Goal: Task Accomplishment & Management: Manage account settings

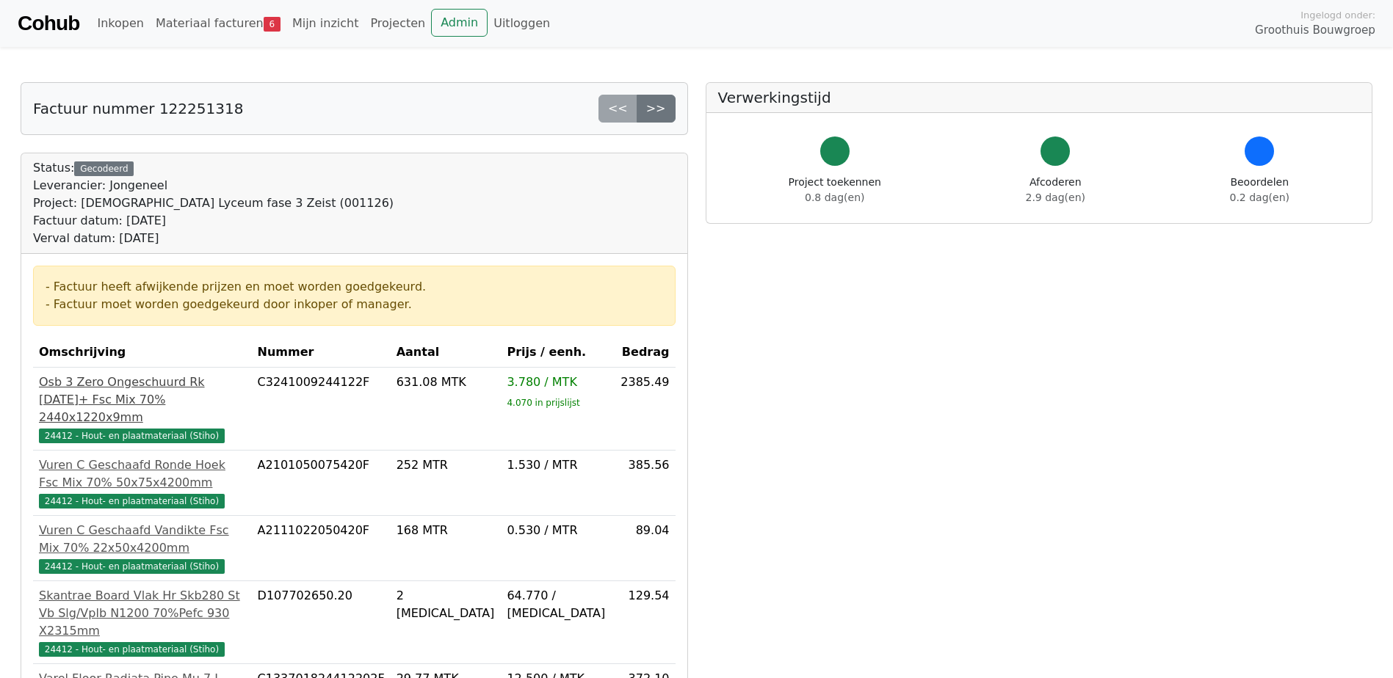
click at [179, 441] on span "24412 - Hout- en plaatmateriaal (Stiho)" at bounding box center [132, 436] width 186 height 15
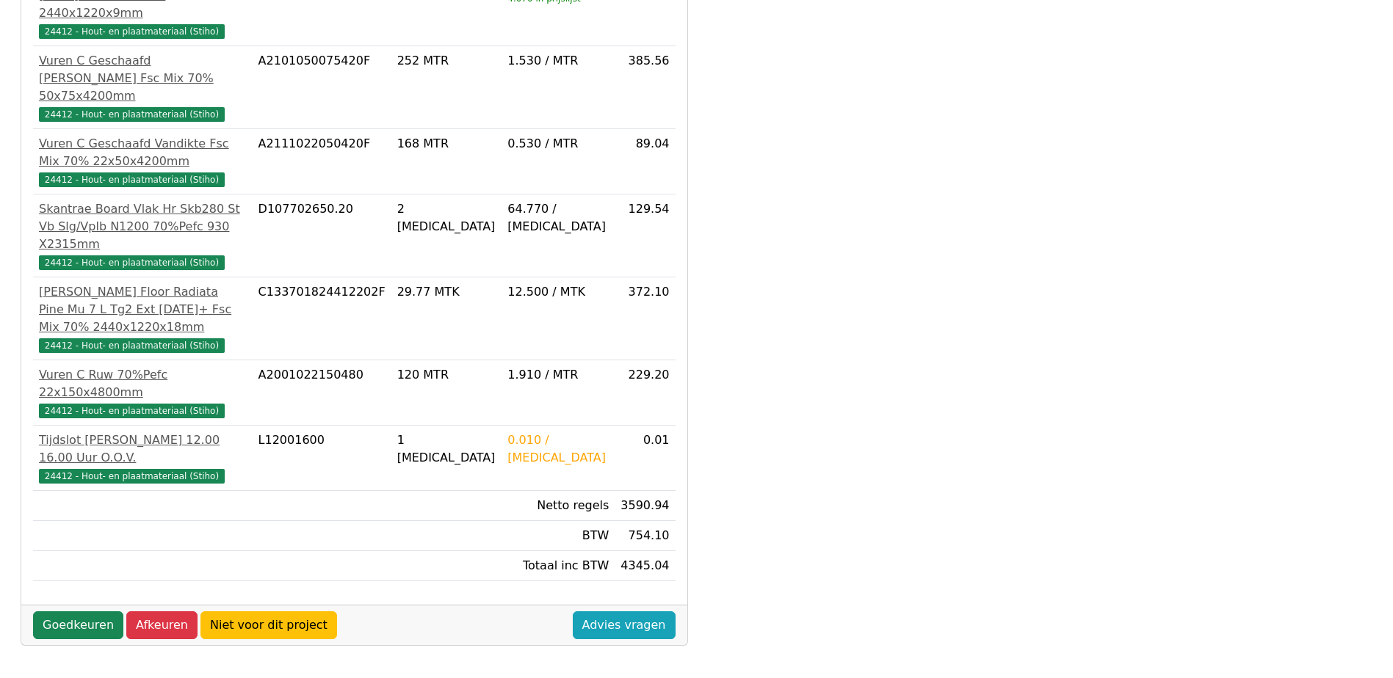
scroll to position [410, 0]
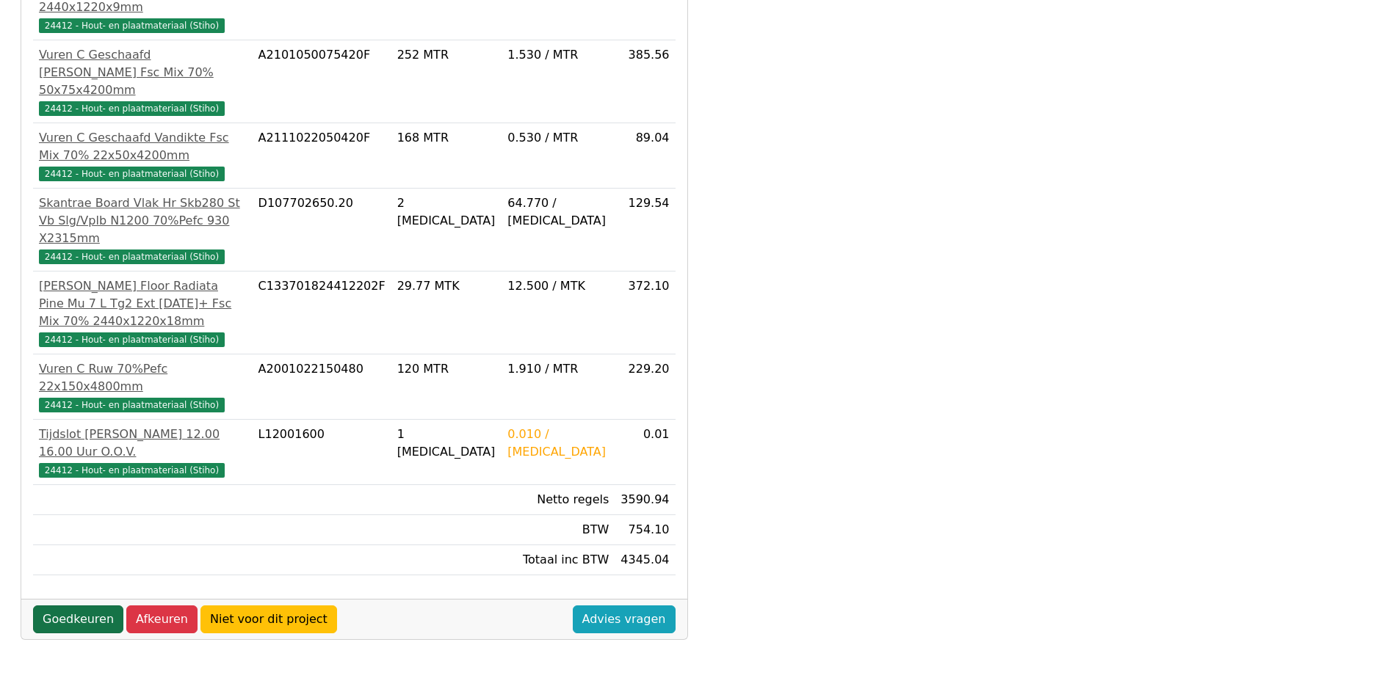
click at [89, 606] on link "Goedkeuren" at bounding box center [78, 620] width 90 height 28
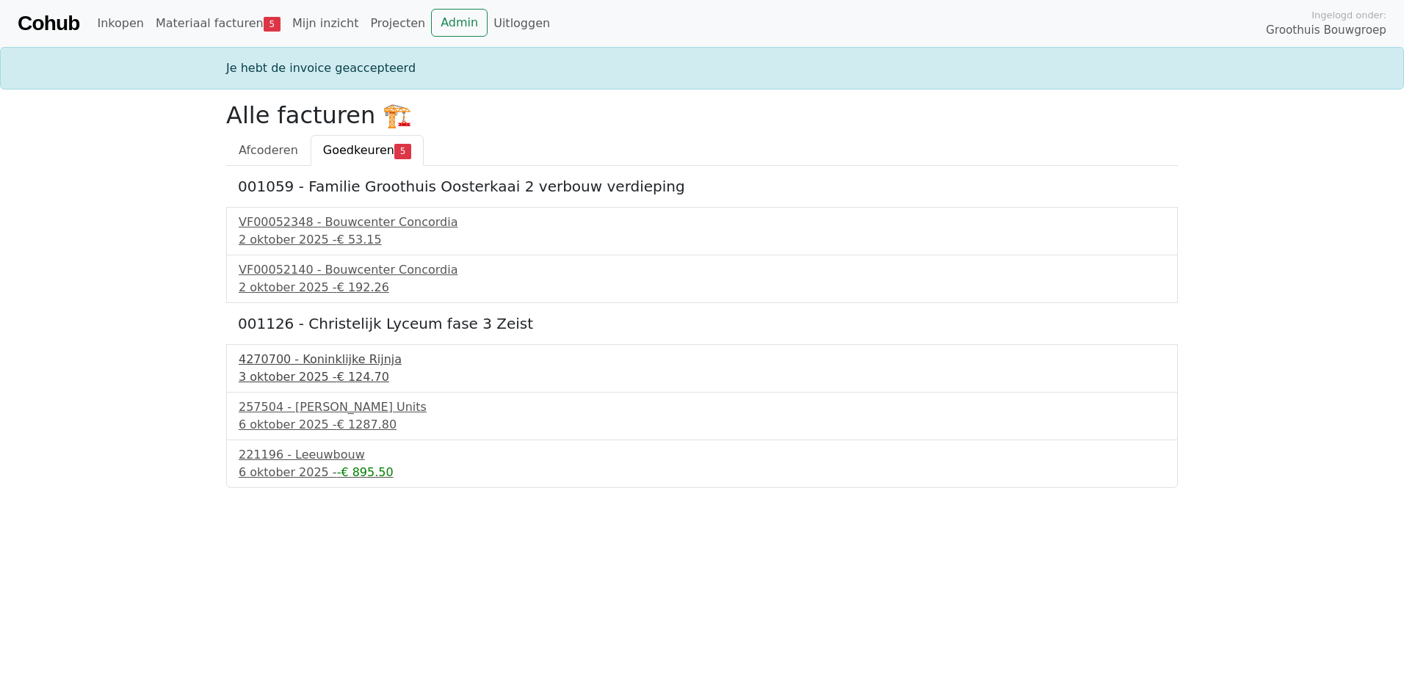
click at [317, 358] on div "4270700 - Koninklijke Rijnja" at bounding box center [702, 360] width 927 height 18
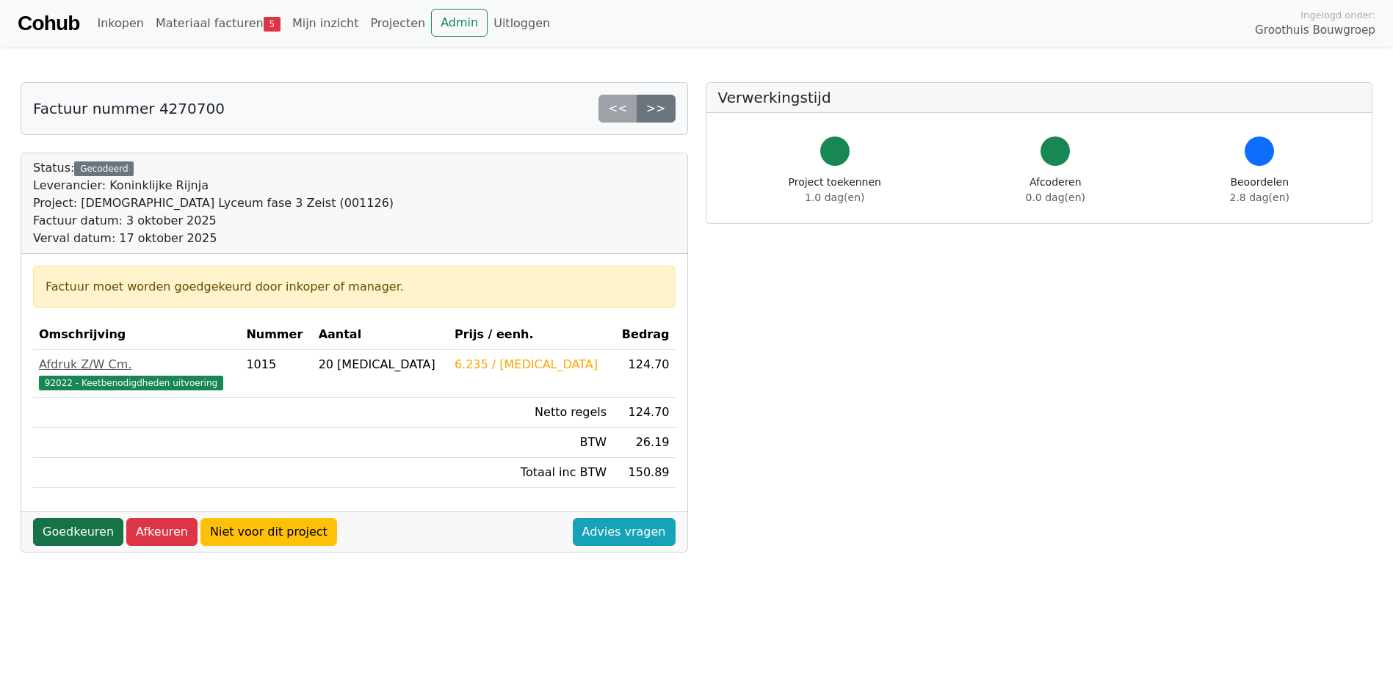
click at [58, 532] on link "Goedkeuren" at bounding box center [78, 532] width 90 height 28
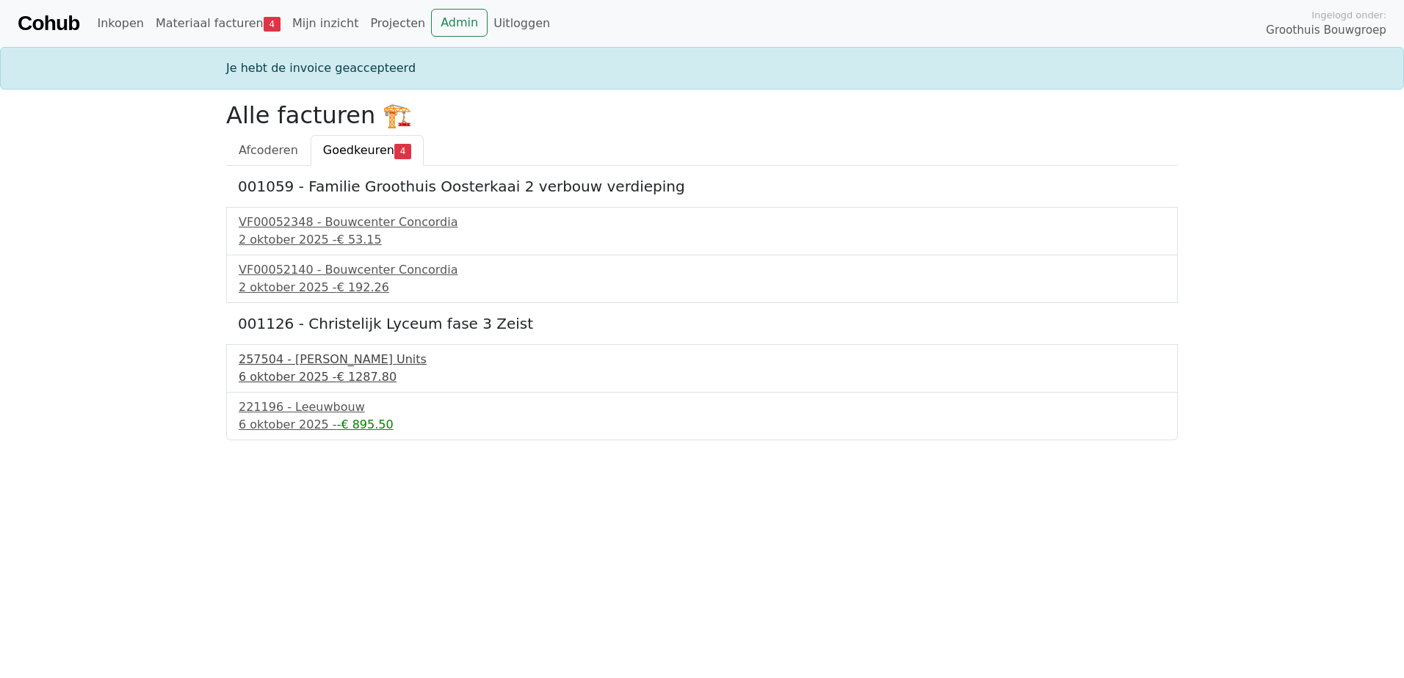
click at [300, 360] on div "257504 - [PERSON_NAME] Units" at bounding box center [702, 360] width 927 height 18
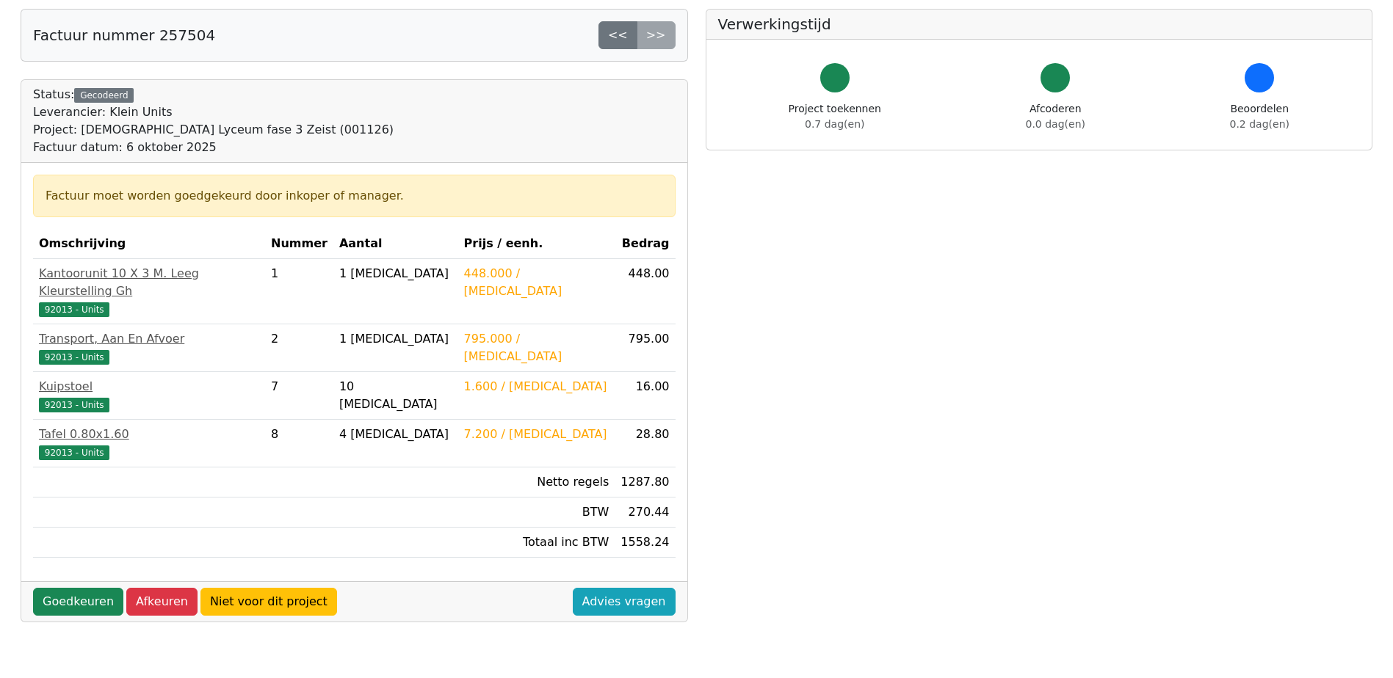
scroll to position [147, 0]
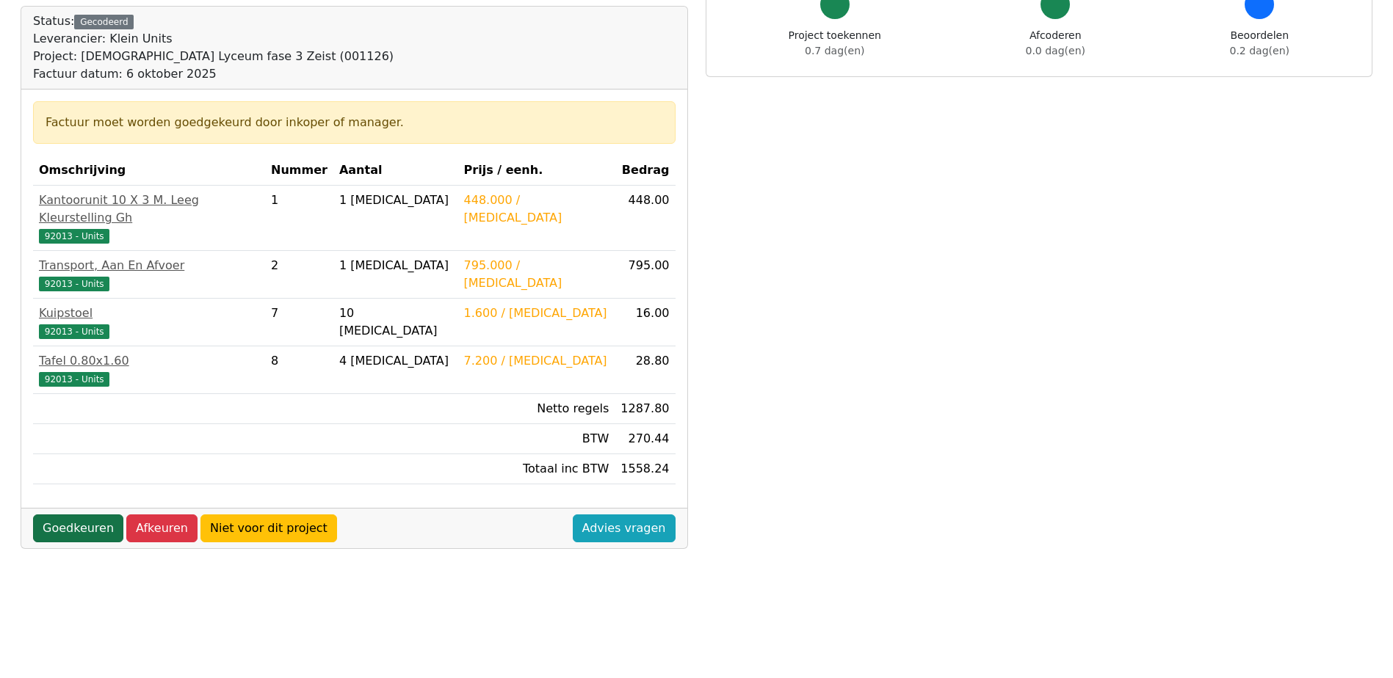
click at [79, 515] on link "Goedkeuren" at bounding box center [78, 529] width 90 height 28
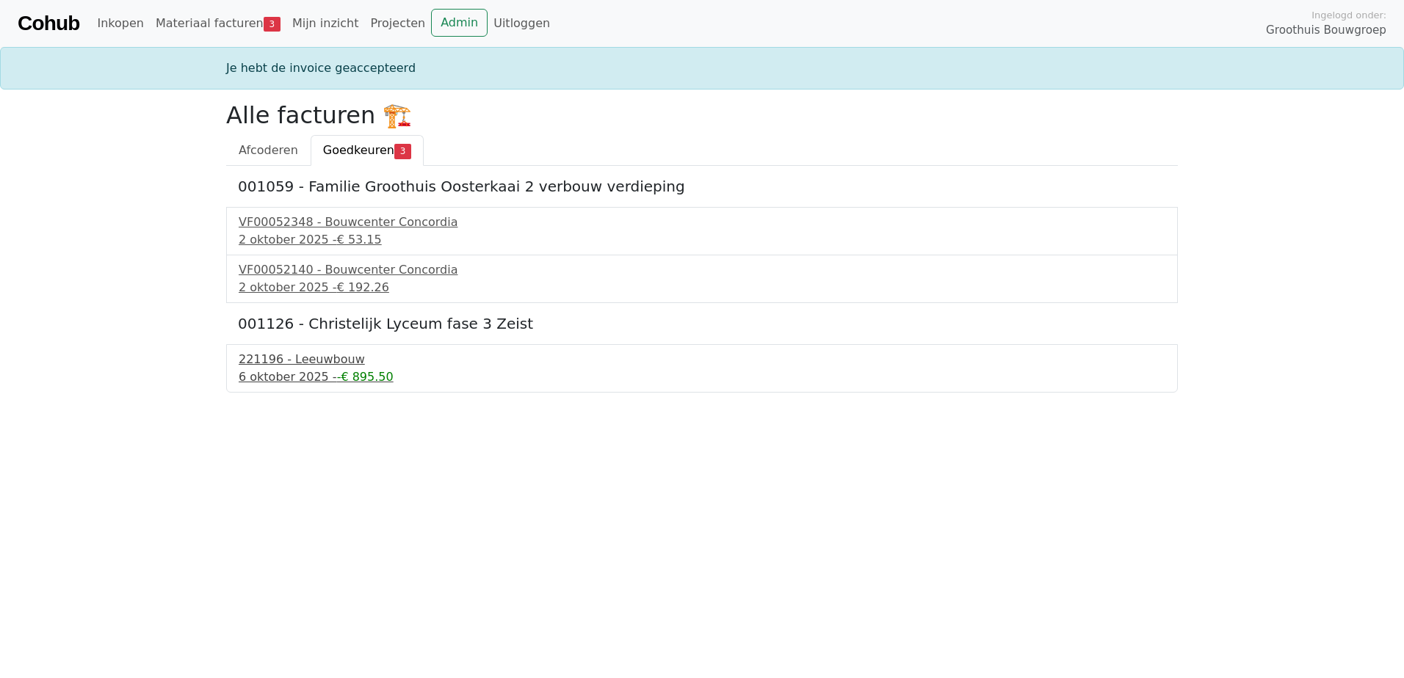
click at [280, 361] on div "221196 - Leeuwbouw" at bounding box center [702, 360] width 927 height 18
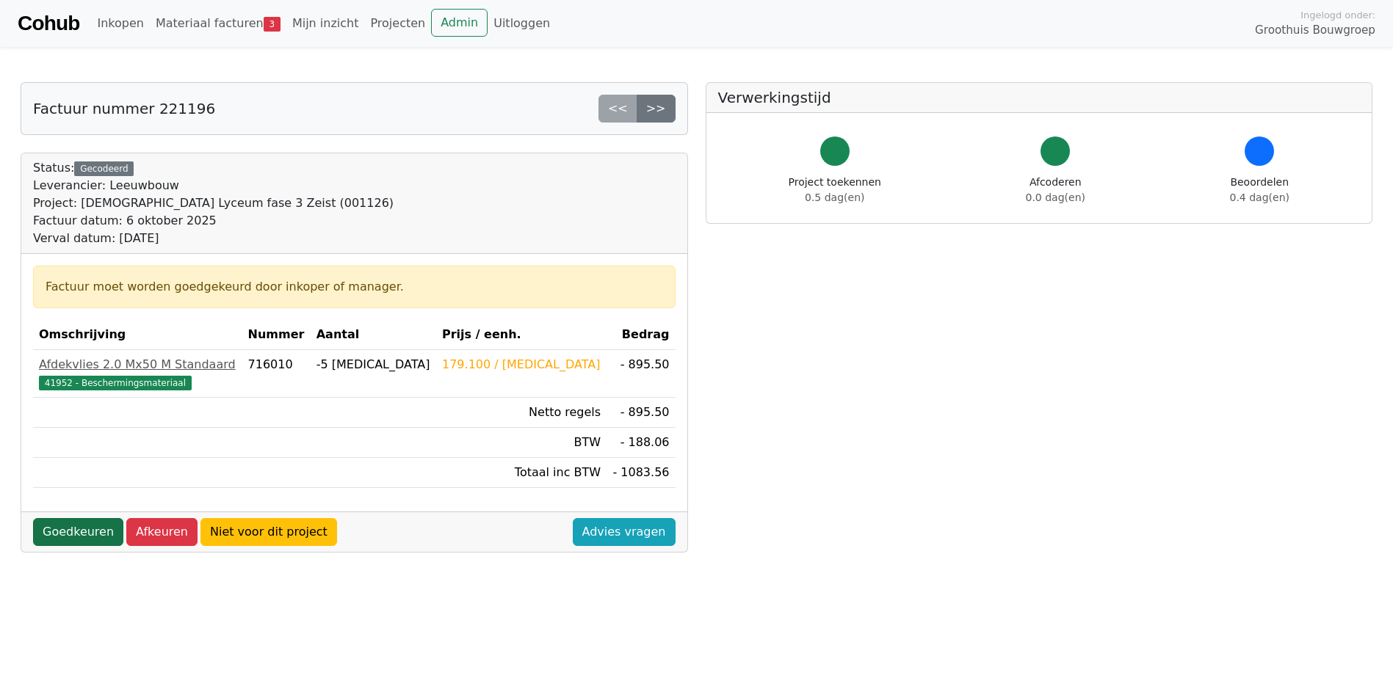
click at [98, 525] on link "Goedkeuren" at bounding box center [78, 532] width 90 height 28
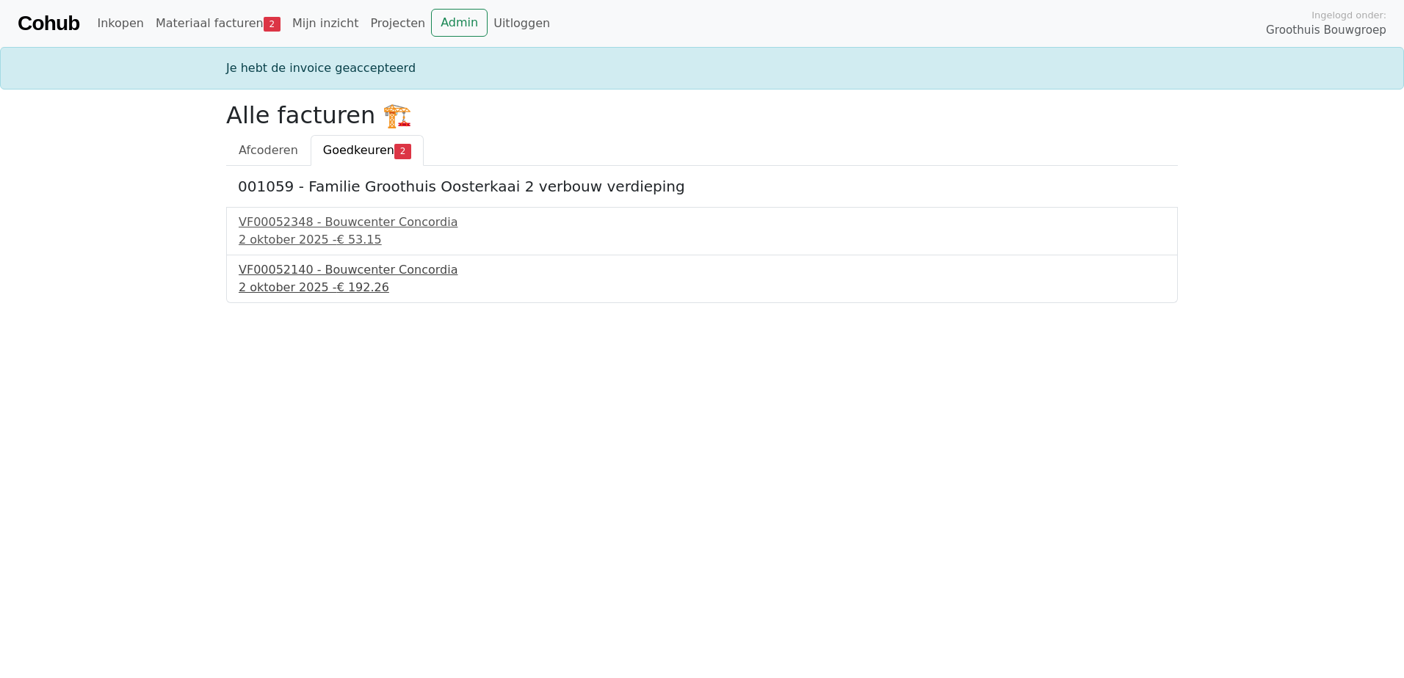
click at [319, 267] on div "VF00052140 - Bouwcenter Concordia" at bounding box center [702, 270] width 927 height 18
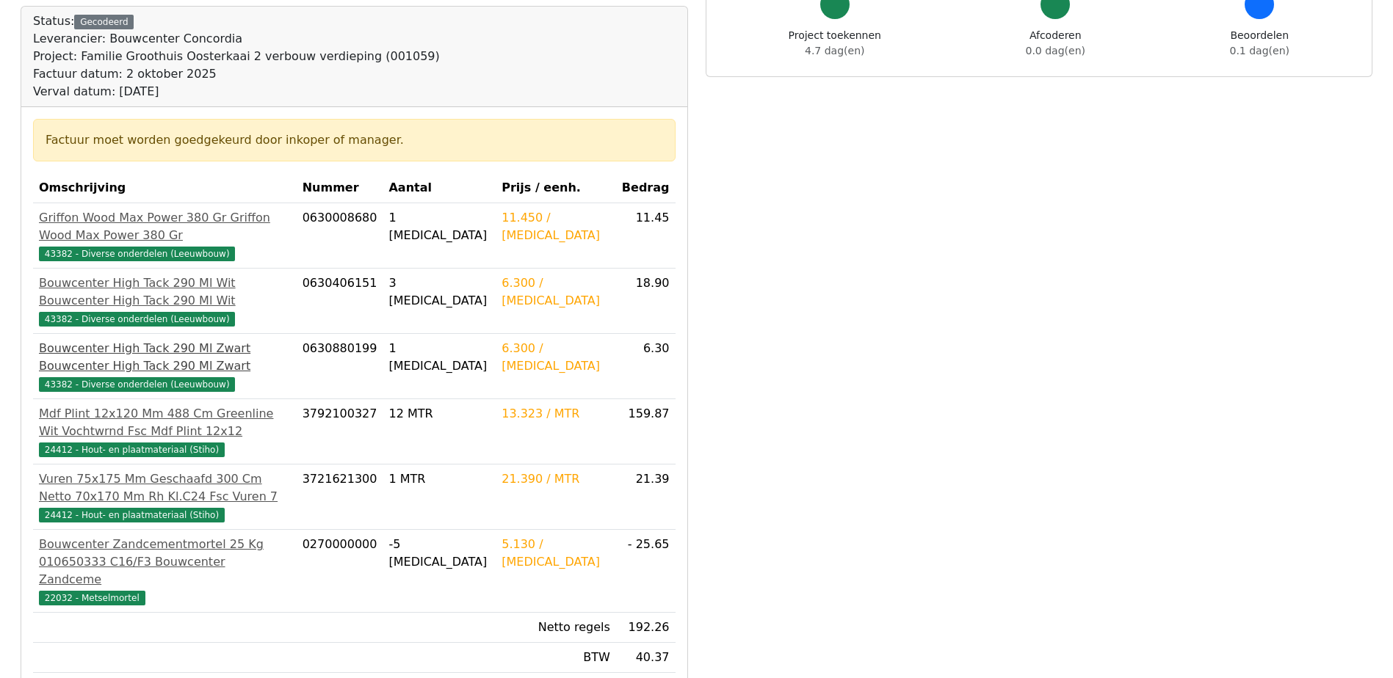
scroll to position [220, 0]
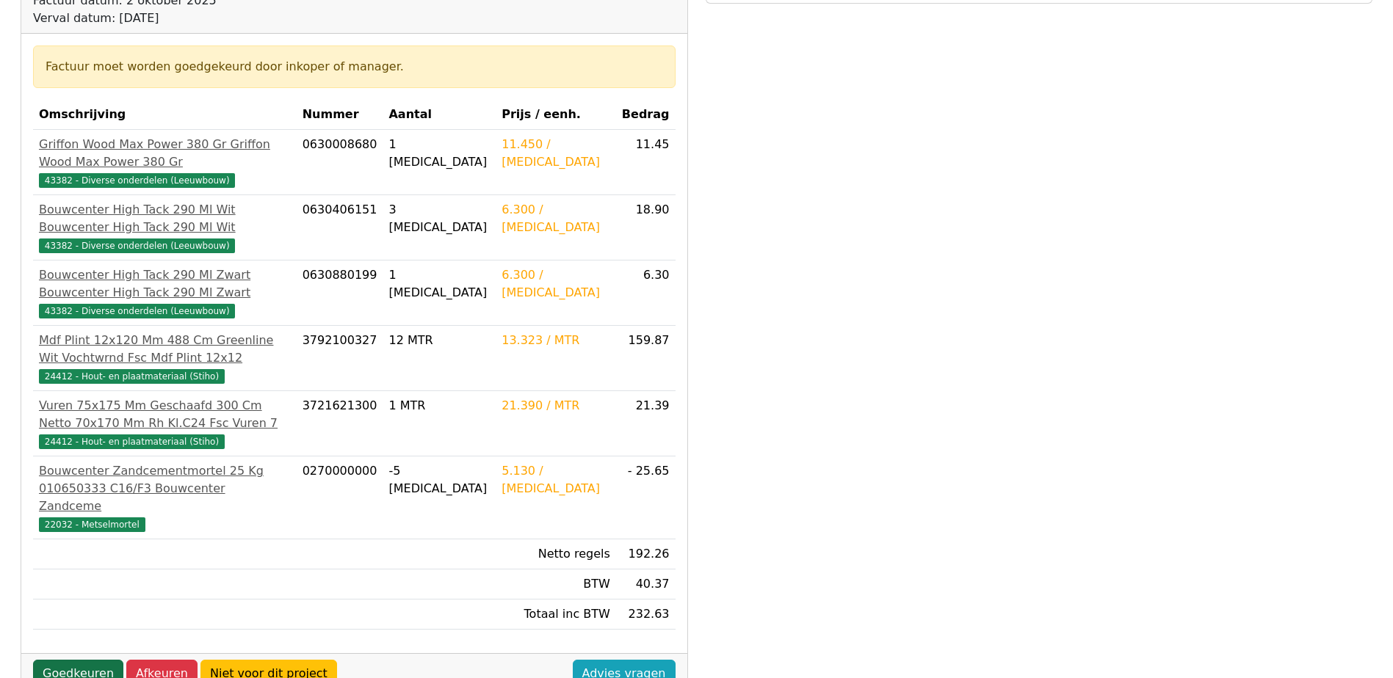
click at [81, 660] on link "Goedkeuren" at bounding box center [78, 674] width 90 height 28
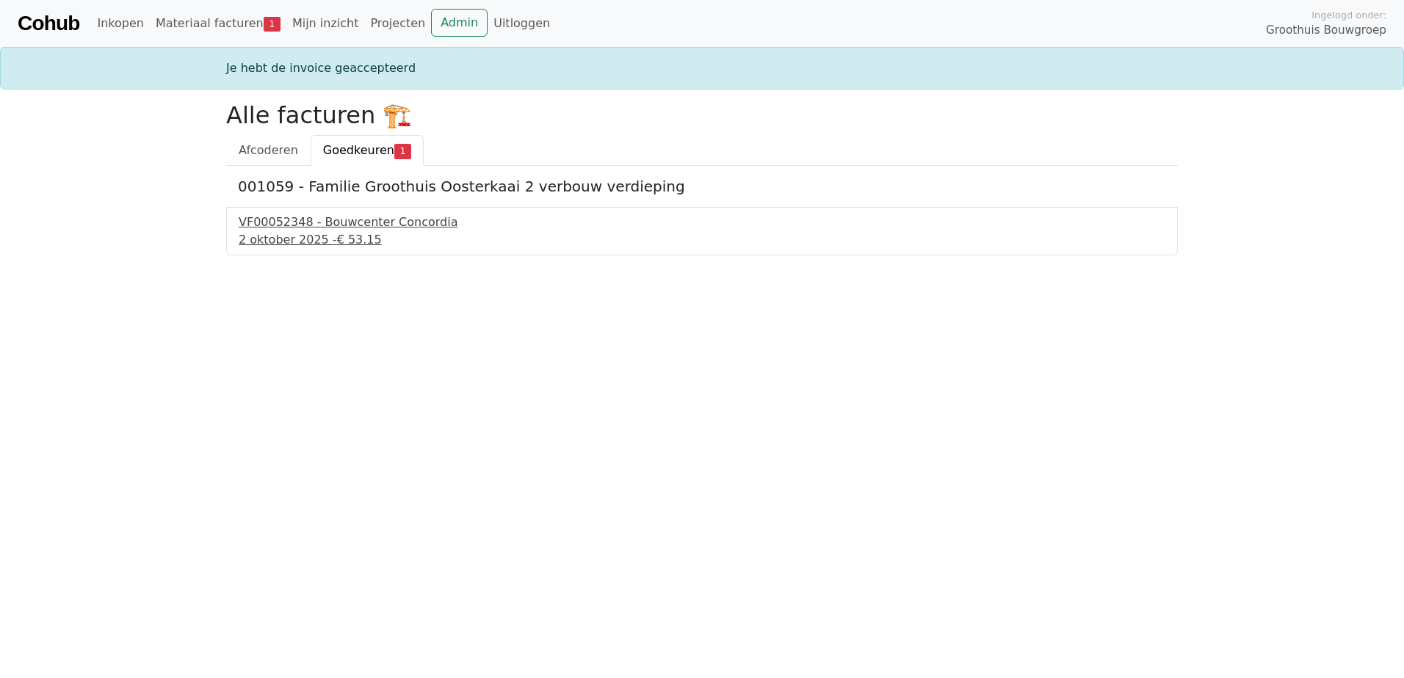
click at [310, 222] on div "VF00052348 - Bouwcenter Concordia" at bounding box center [702, 223] width 927 height 18
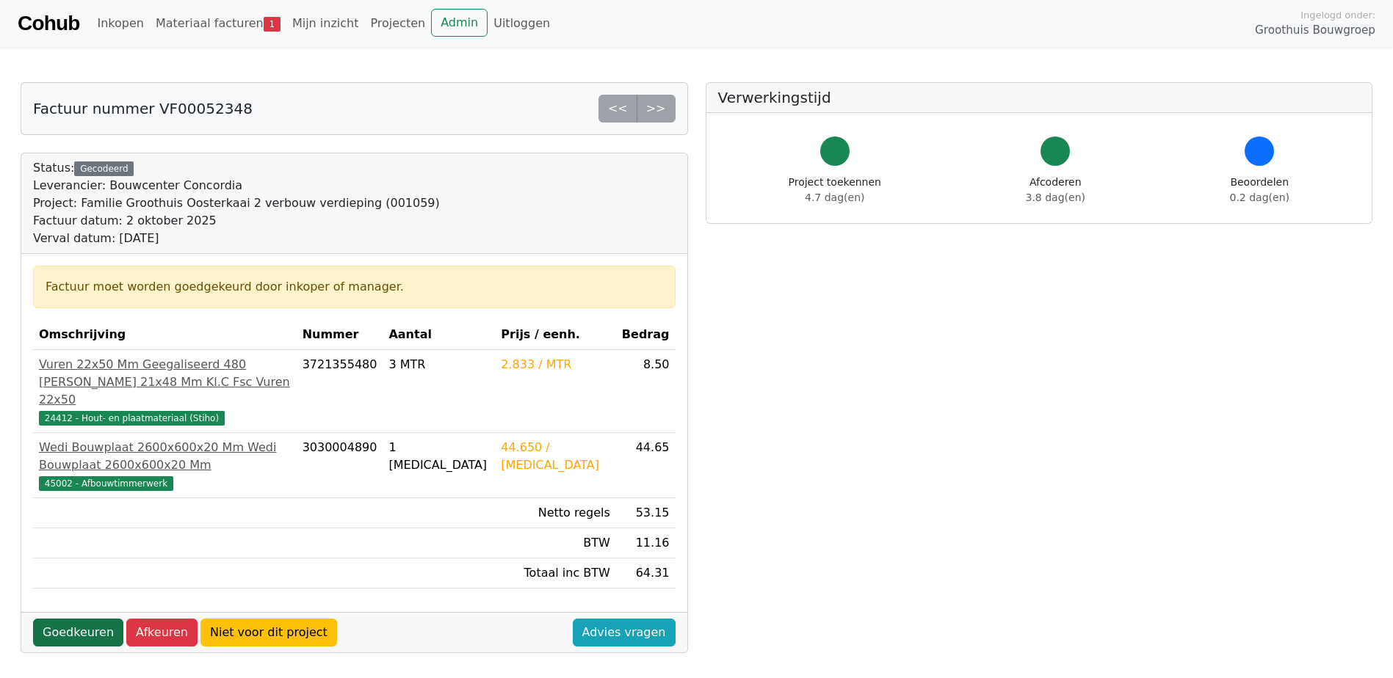
click at [73, 619] on link "Goedkeuren" at bounding box center [78, 633] width 90 height 28
